Goal: Task Accomplishment & Management: Use online tool/utility

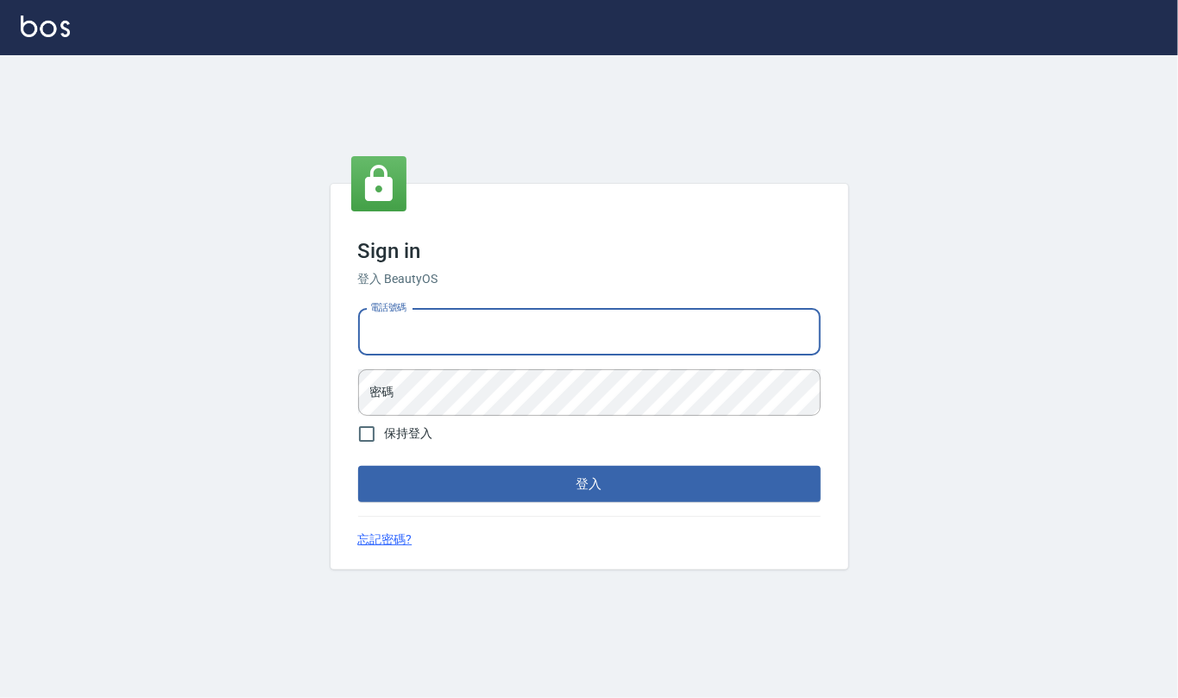
click at [501, 338] on input "電話號碼" at bounding box center [589, 332] width 462 height 47
type input "24212651"
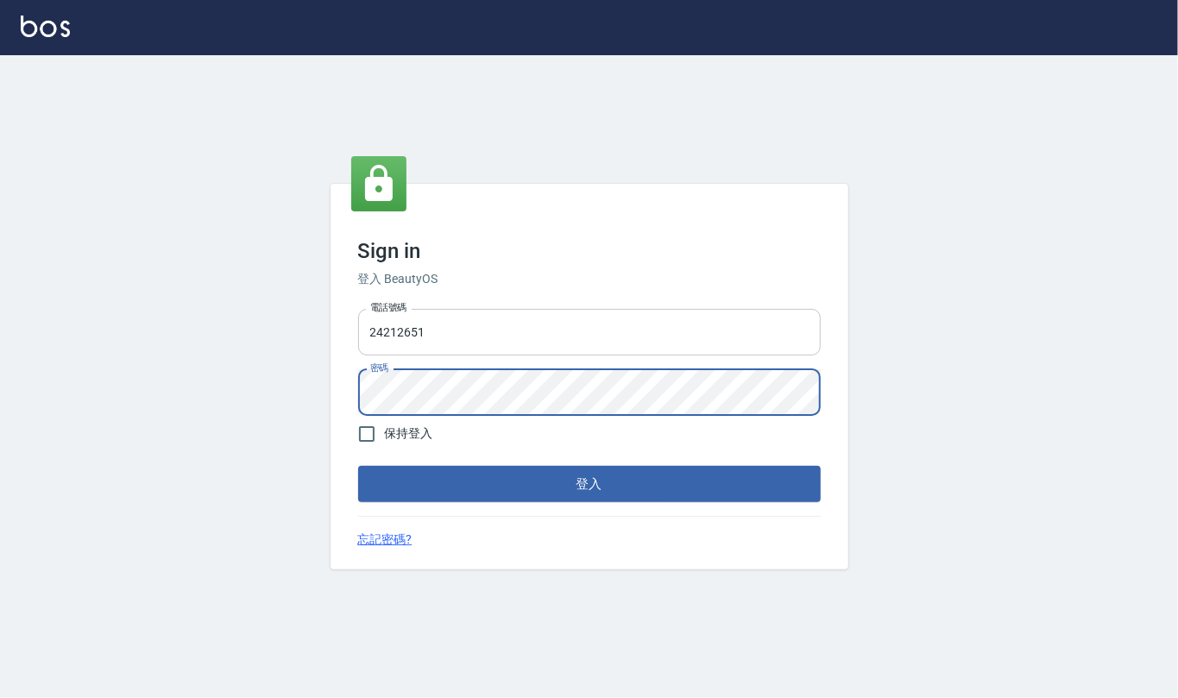
click at [358, 466] on button "登入" at bounding box center [589, 484] width 462 height 36
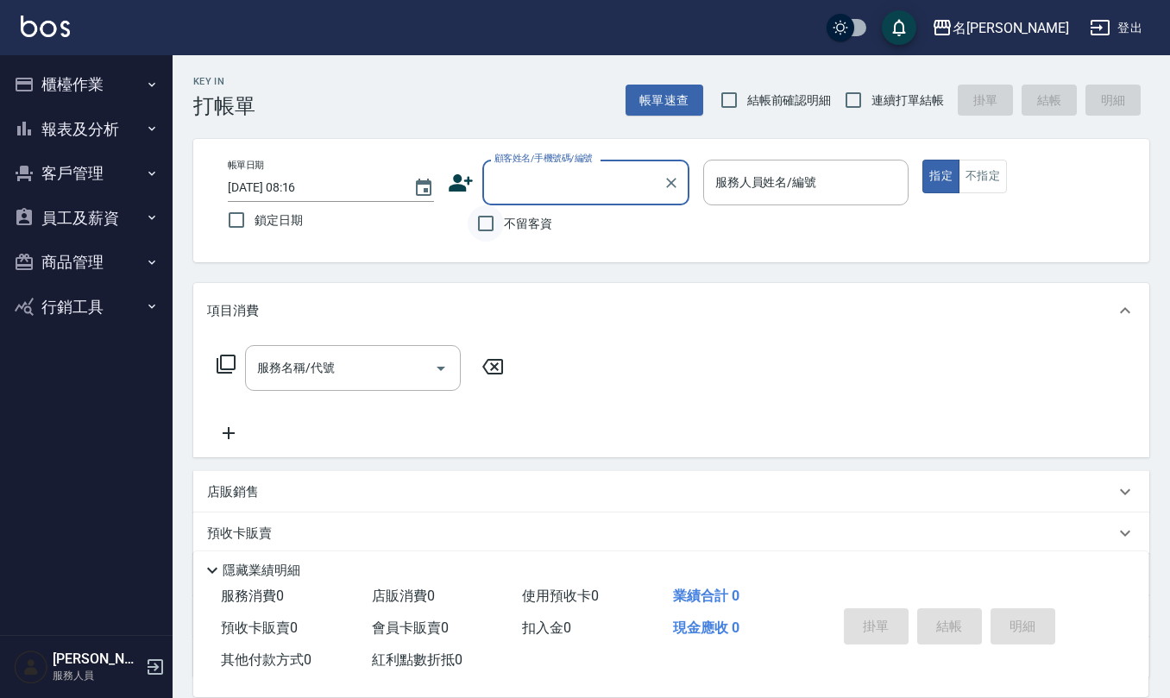
click at [495, 226] on input "不留客資" at bounding box center [486, 223] width 36 height 36
checkbox input "true"
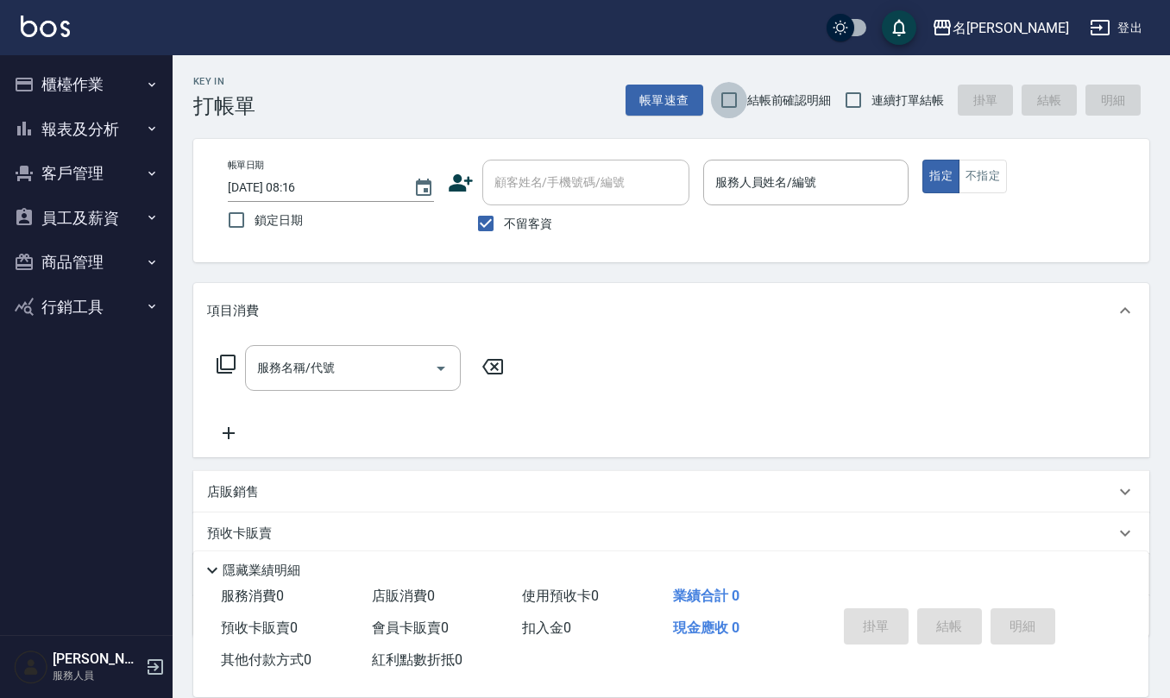
click at [733, 98] on input "結帳前確認明細" at bounding box center [729, 100] width 36 height 36
checkbox input "true"
click at [852, 100] on input "連續打單結帳" at bounding box center [853, 100] width 36 height 36
checkbox input "true"
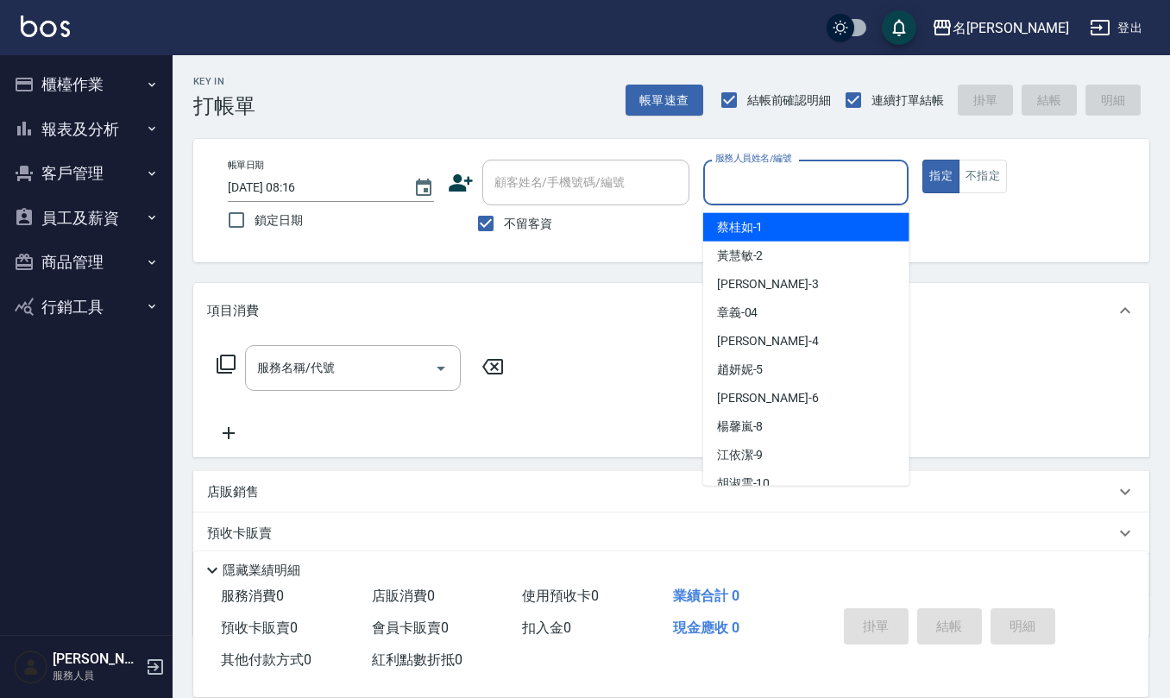
click at [768, 193] on input "服務人員姓名/編號" at bounding box center [806, 182] width 191 height 30
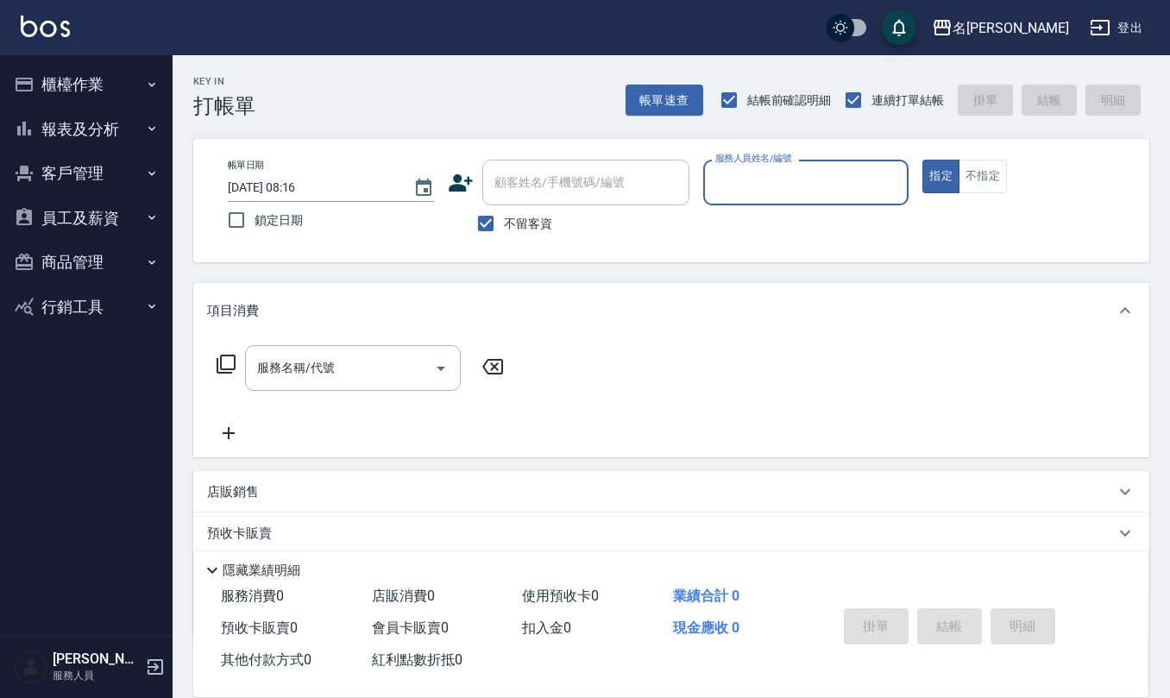
click at [766, 193] on input "服務人員姓名/編號" at bounding box center [806, 182] width 191 height 30
